Goal: Information Seeking & Learning: Learn about a topic

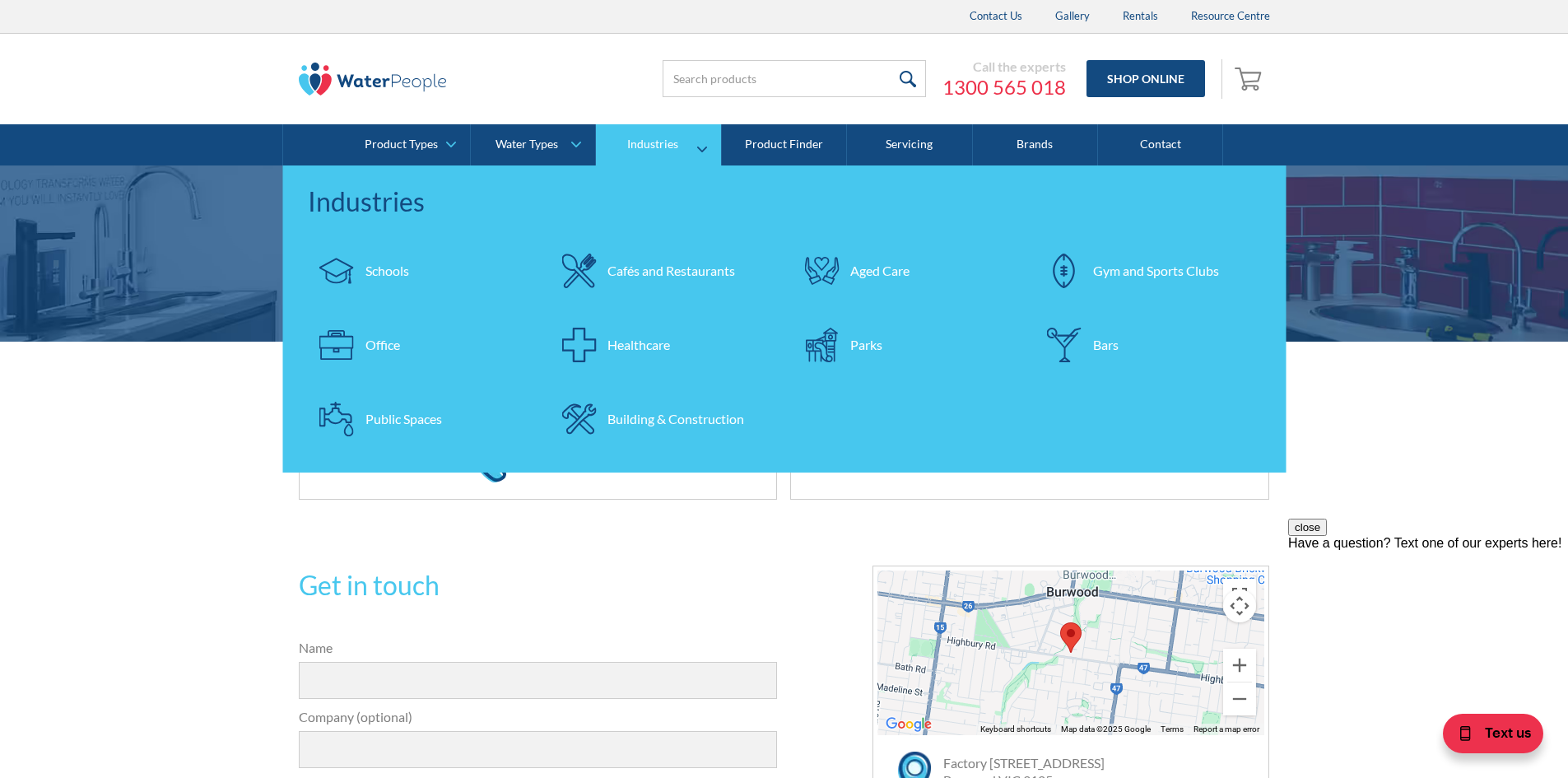
click at [368, 275] on div "Schools" at bounding box center [387, 271] width 43 height 20
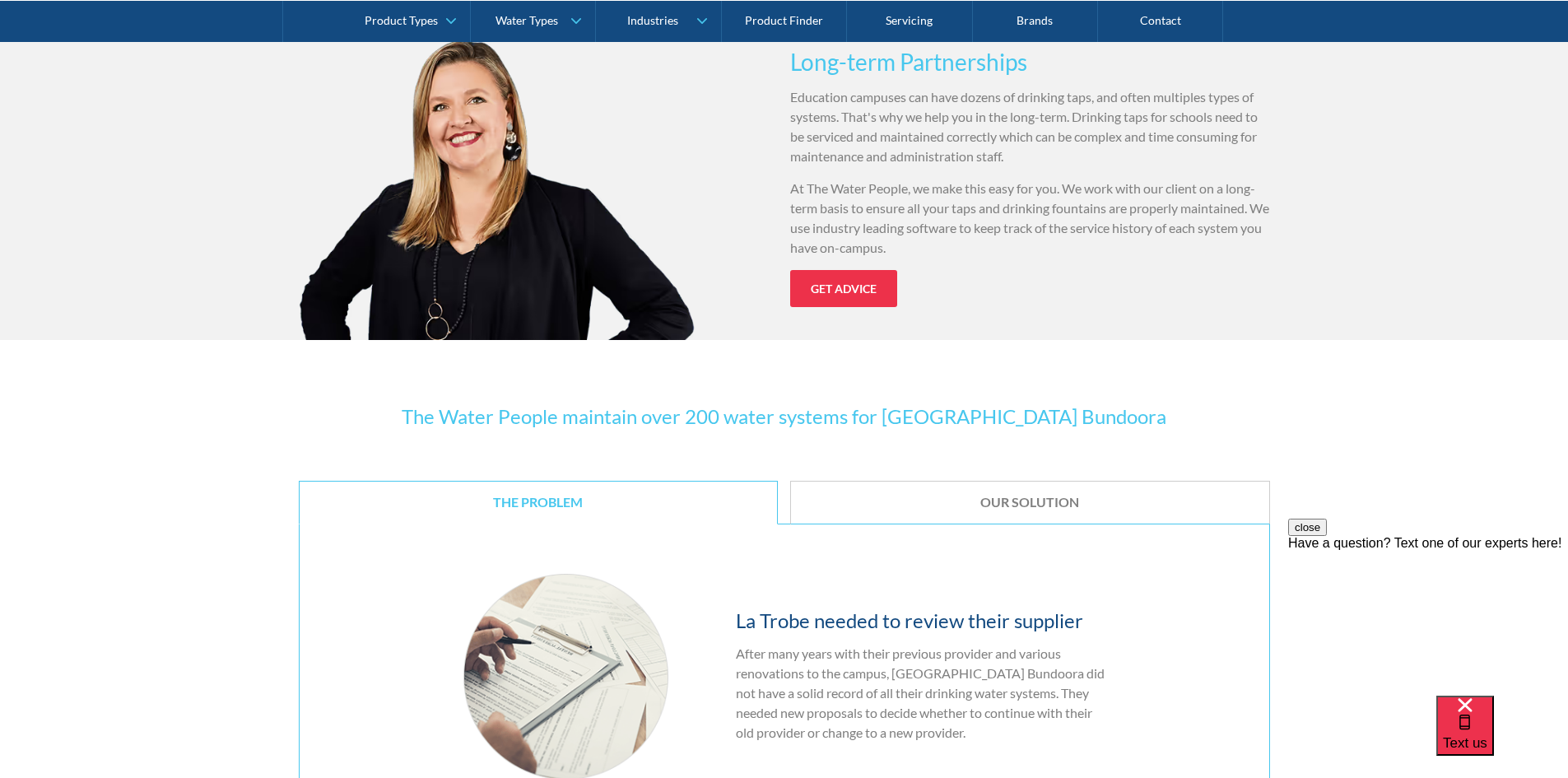
scroll to position [2141, 0]
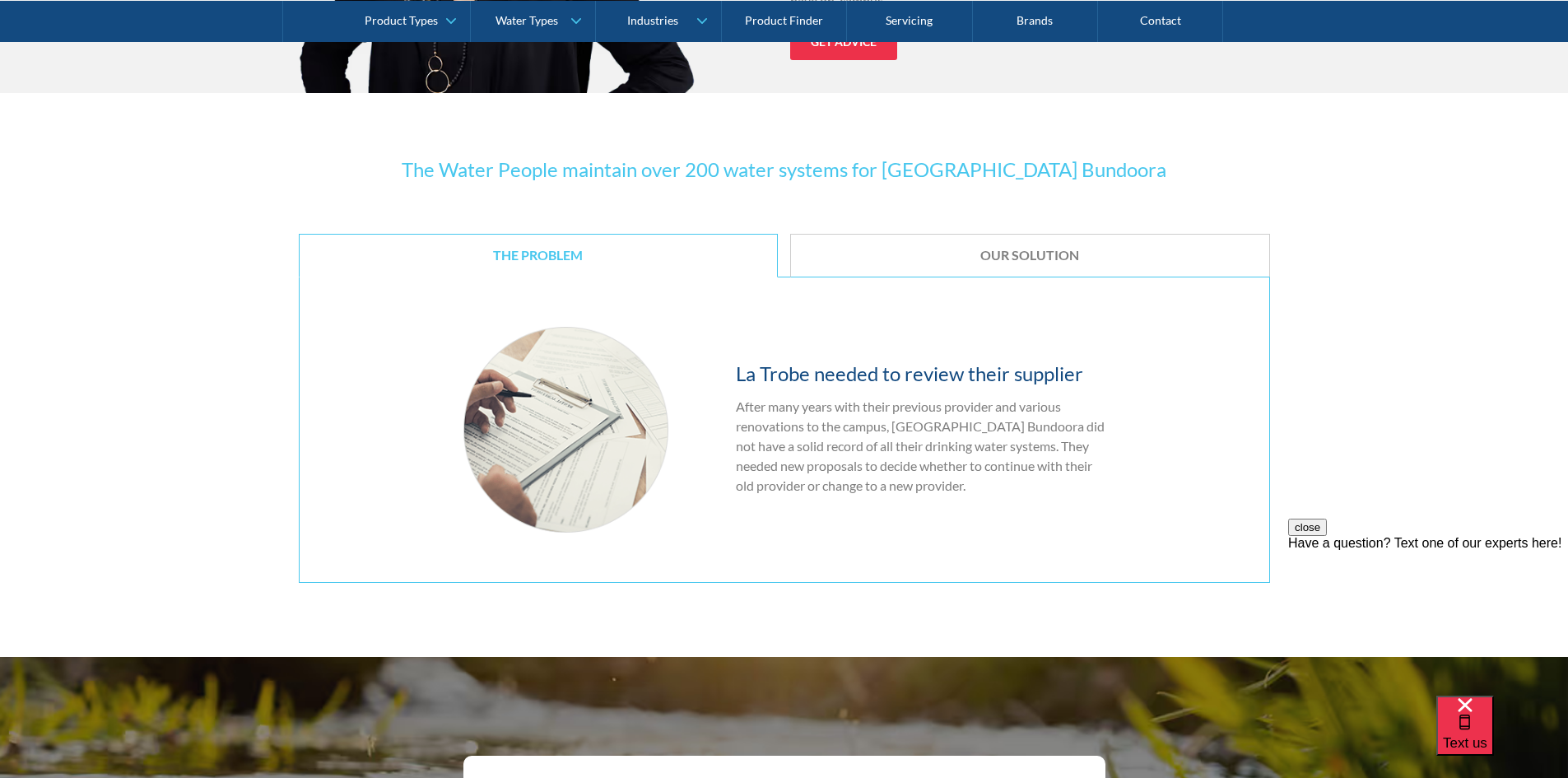
click at [1008, 248] on div "Our Solution" at bounding box center [1030, 256] width 429 height 17
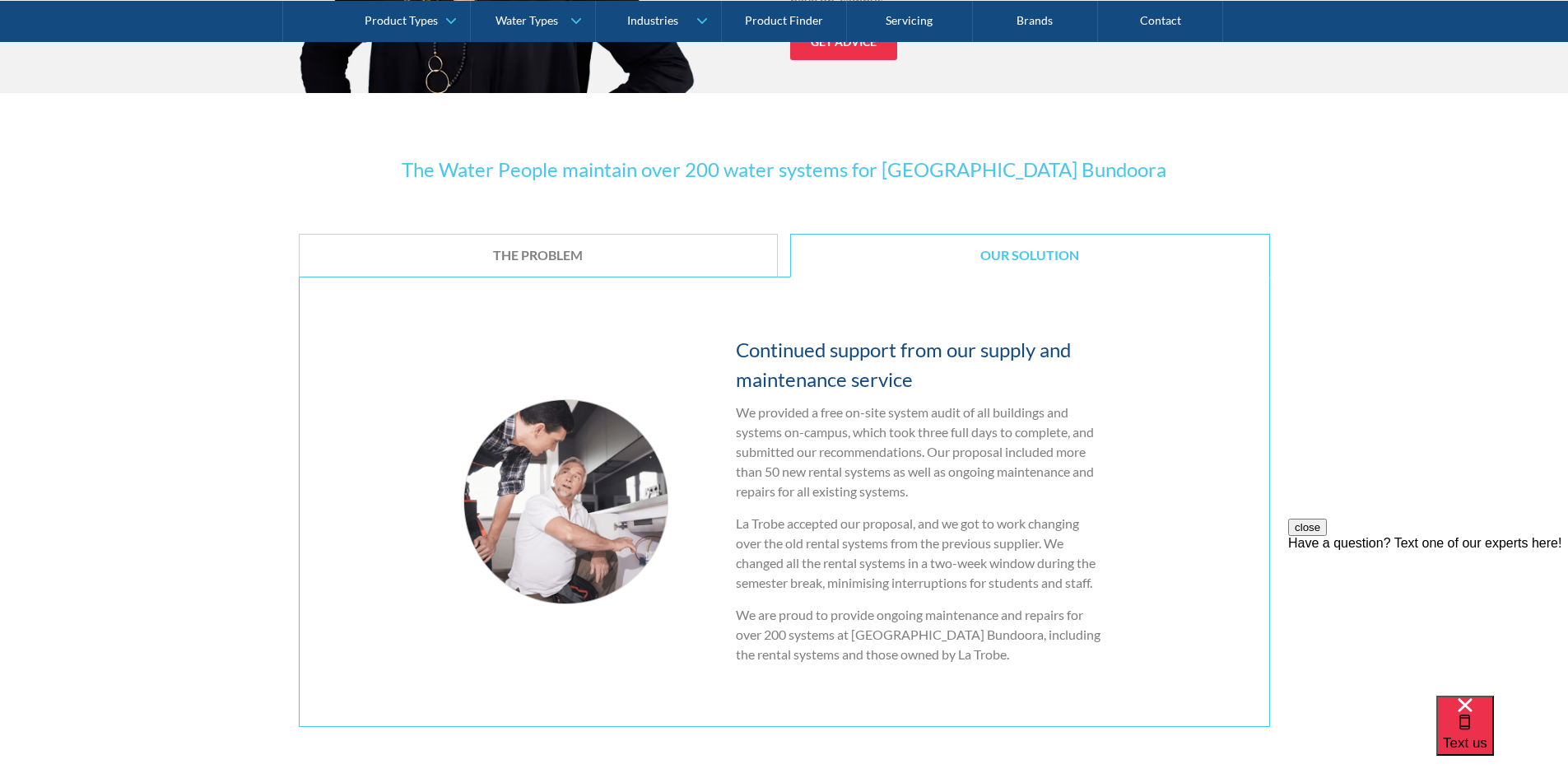
click at [564, 244] on link "The Problem" at bounding box center [538, 255] width 480 height 43
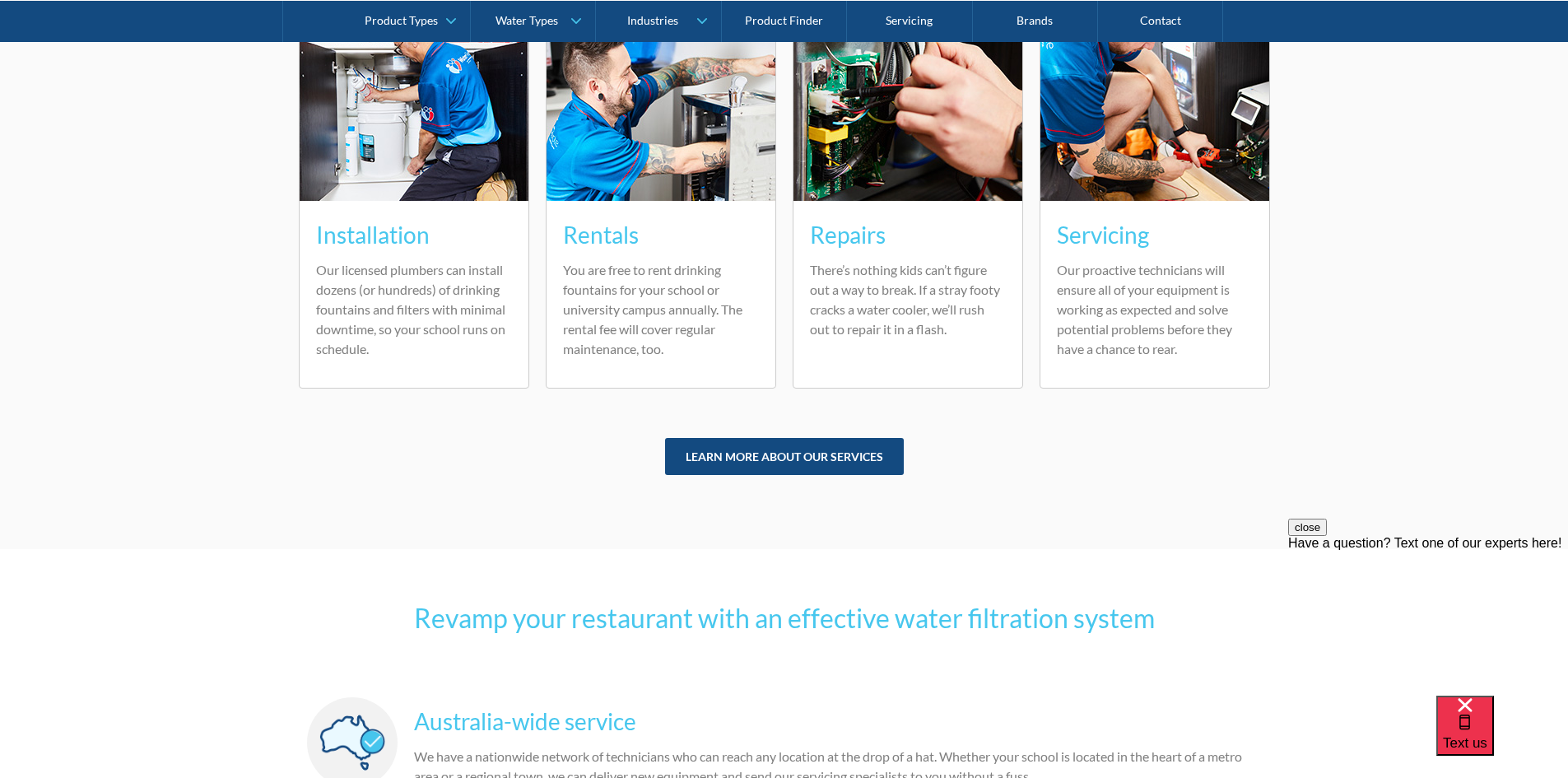
scroll to position [4118, 0]
